Goal: Download file/media

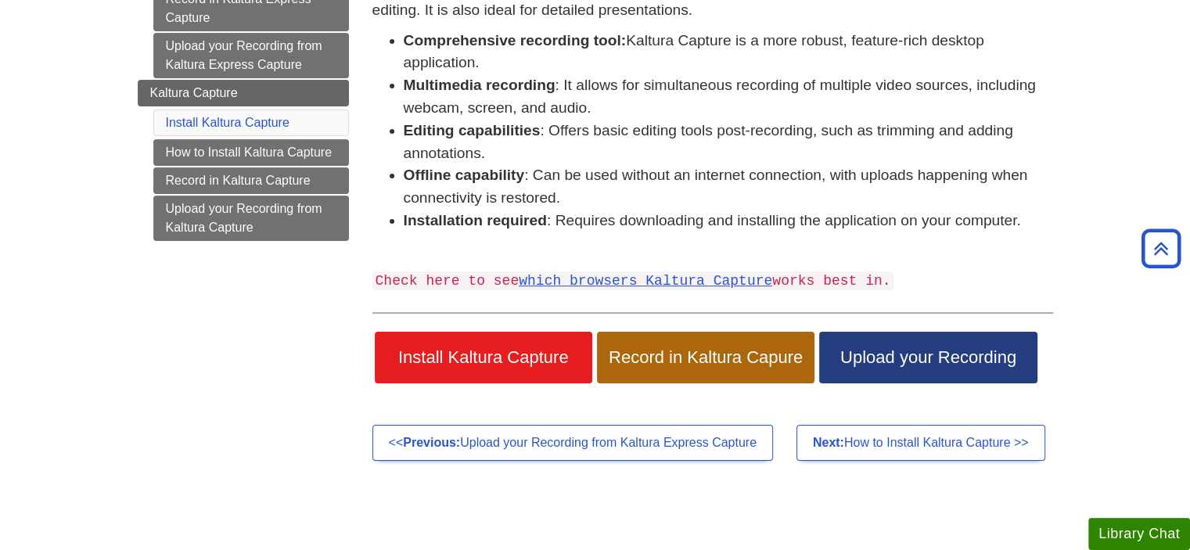
scroll to position [274, 0]
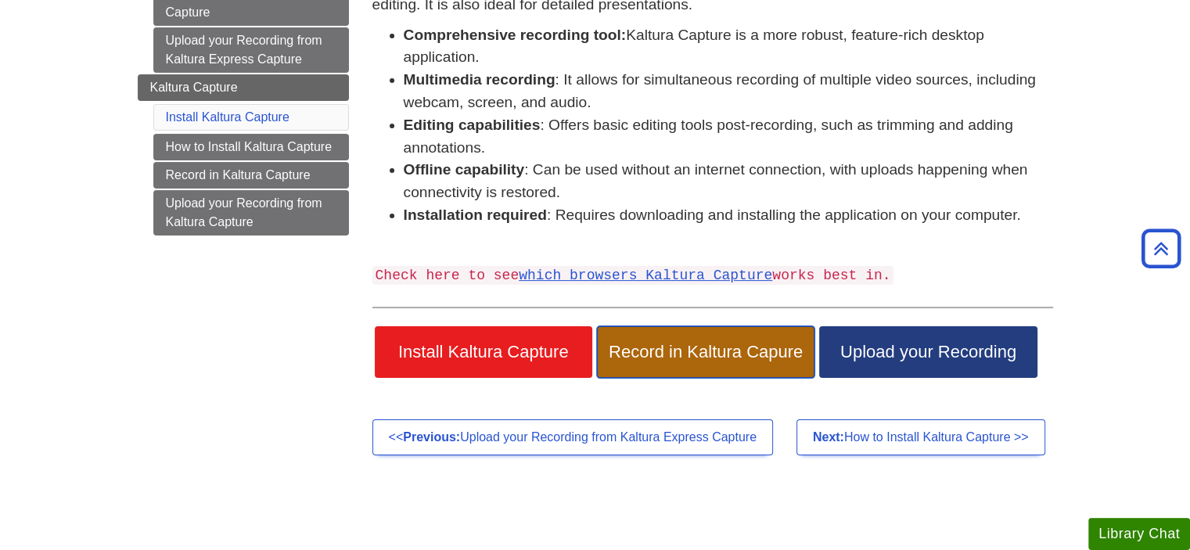
click at [695, 357] on span "Record in Kaltura Capure" at bounding box center [705, 352] width 194 height 20
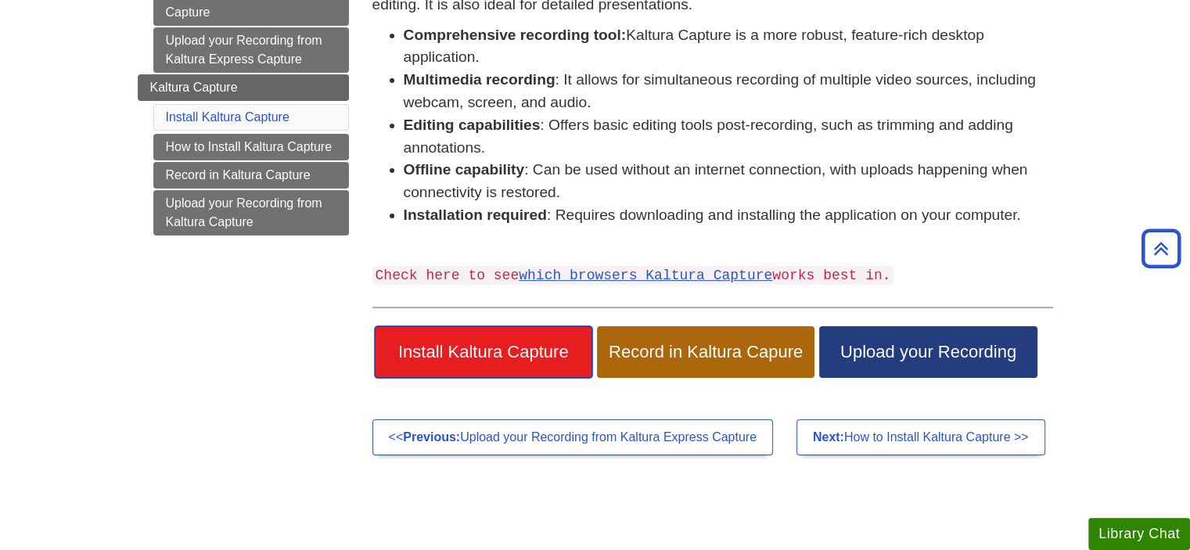
click at [491, 368] on link "Install Kaltura Capture" at bounding box center [483, 352] width 217 height 52
